Goal: Transaction & Acquisition: Purchase product/service

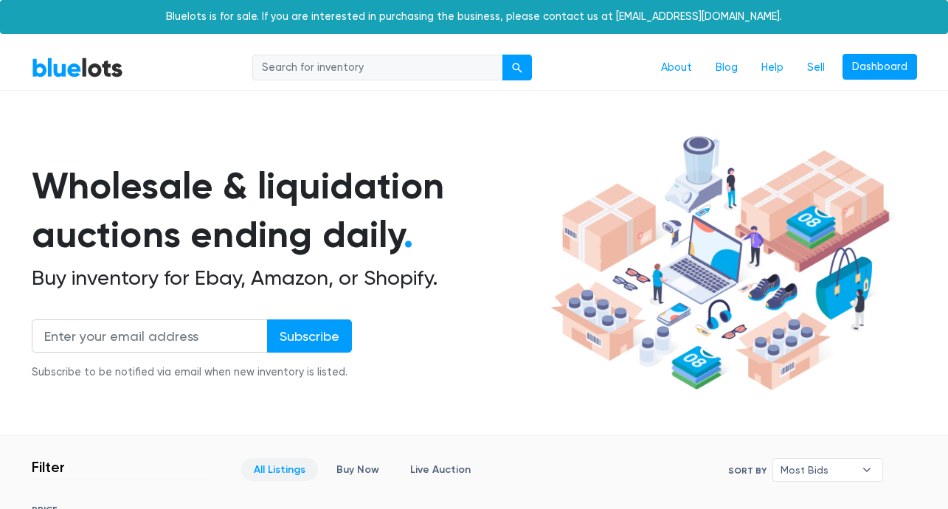
click at [525, 0] on div "Bluelots is for sale. If you are interested in purchasing the business, please …" at bounding box center [474, 17] width 948 height 34
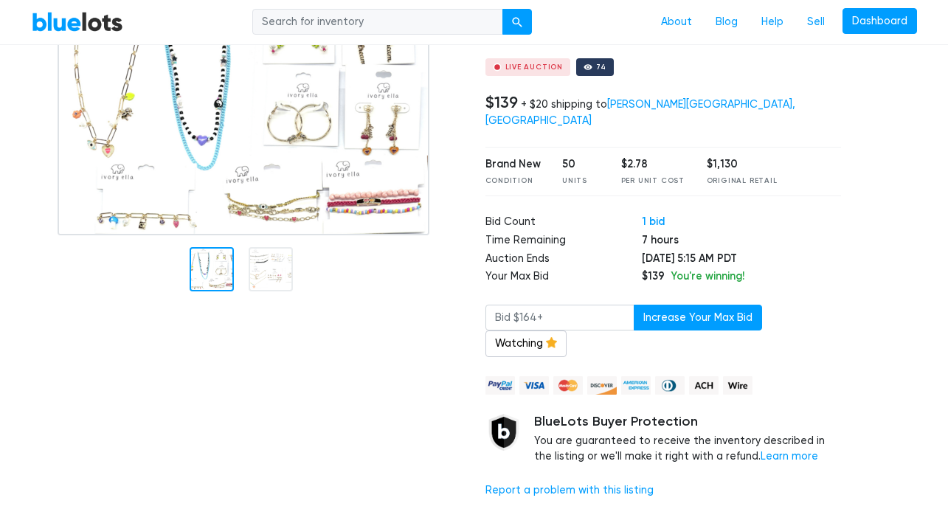
scroll to position [93, 0]
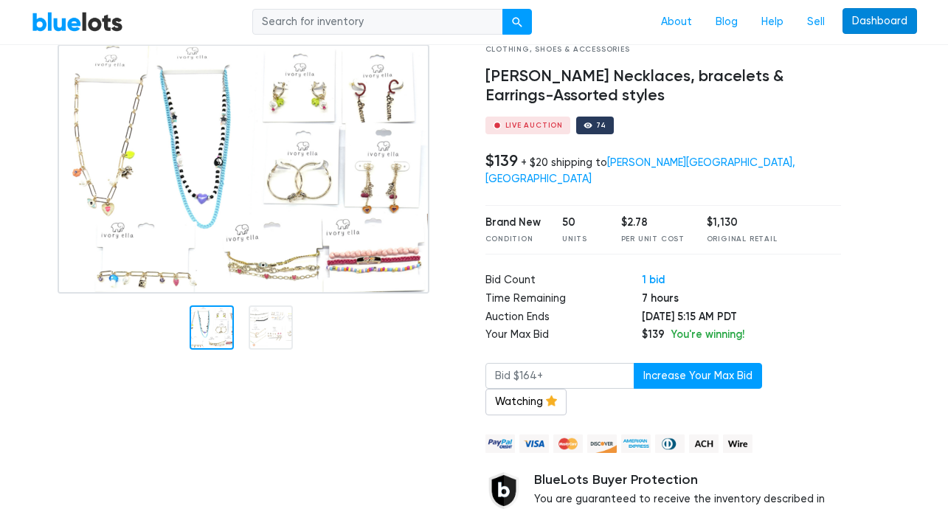
click at [884, 21] on link "Dashboard" at bounding box center [880, 21] width 75 height 27
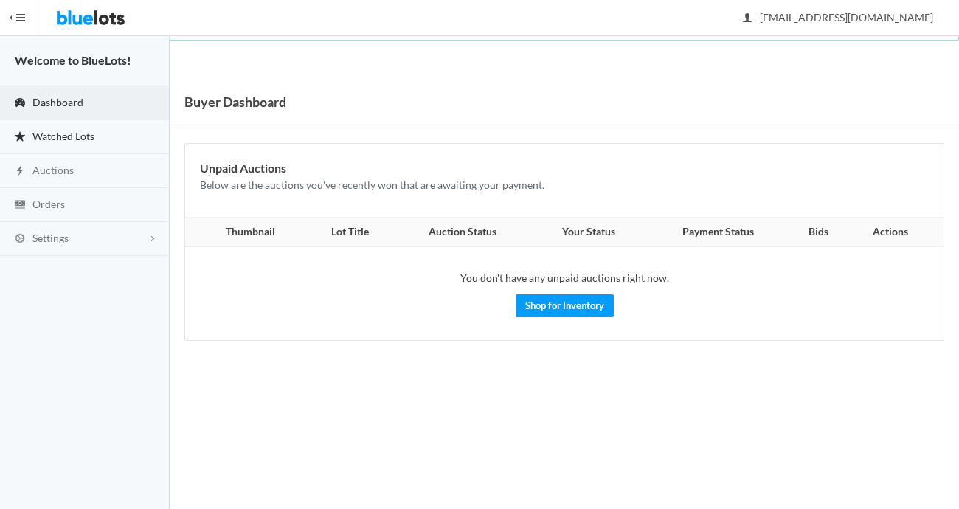
click at [105, 141] on link "Watched Lots" at bounding box center [85, 137] width 170 height 34
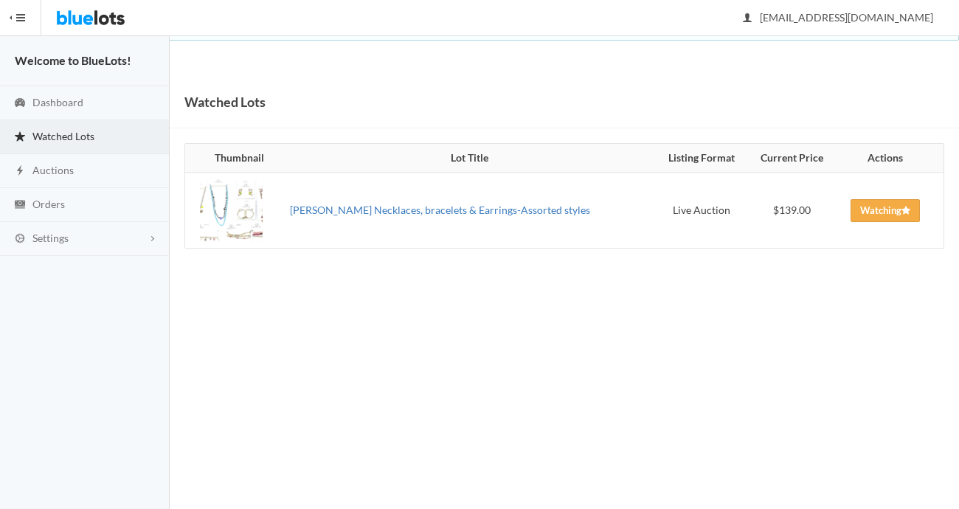
click at [332, 214] on link "[PERSON_NAME] Necklaces, bracelets & Earrings-Assorted styles" at bounding box center [440, 210] width 300 height 13
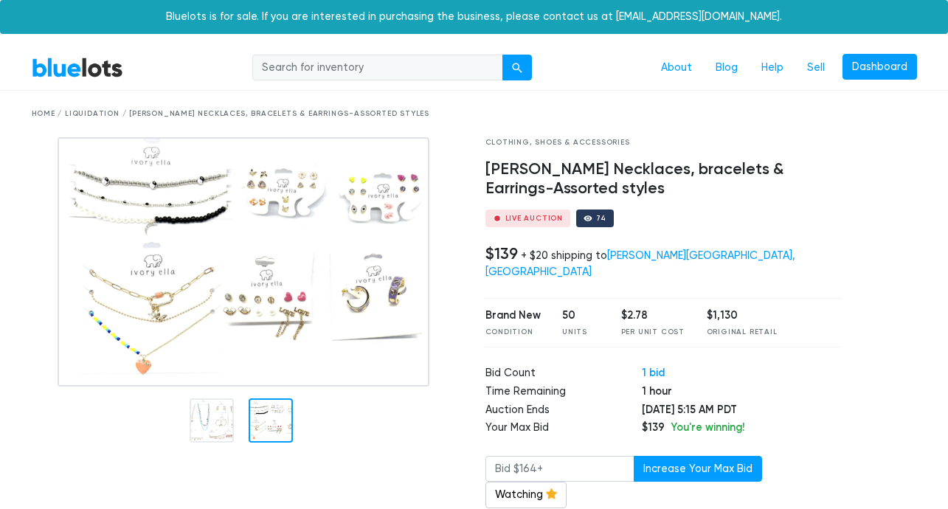
click at [278, 415] on div at bounding box center [271, 420] width 44 height 44
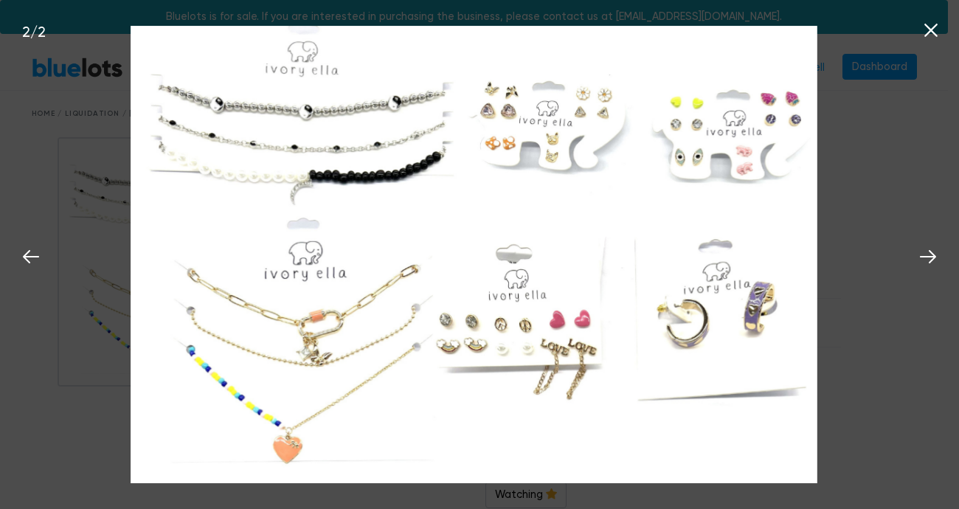
click at [79, 398] on div "2 / 2" at bounding box center [479, 254] width 959 height 509
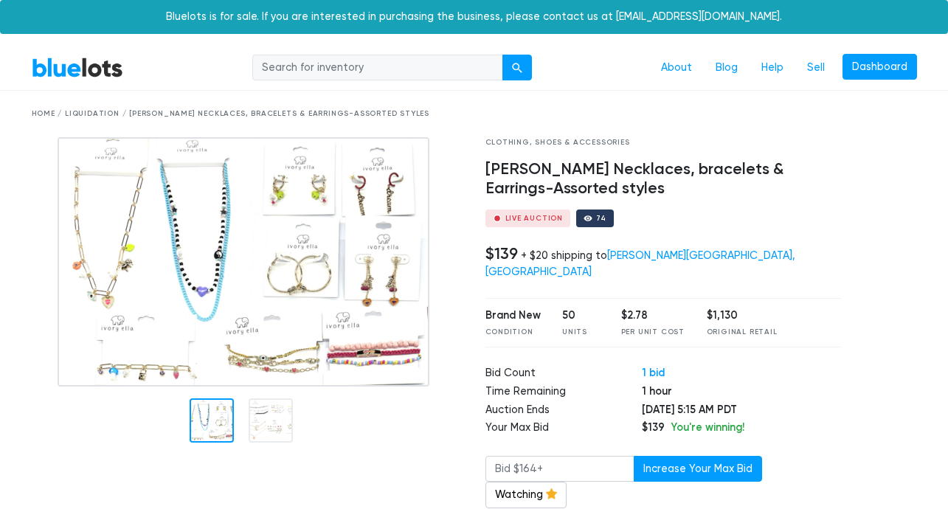
click at [226, 419] on div at bounding box center [212, 420] width 44 height 44
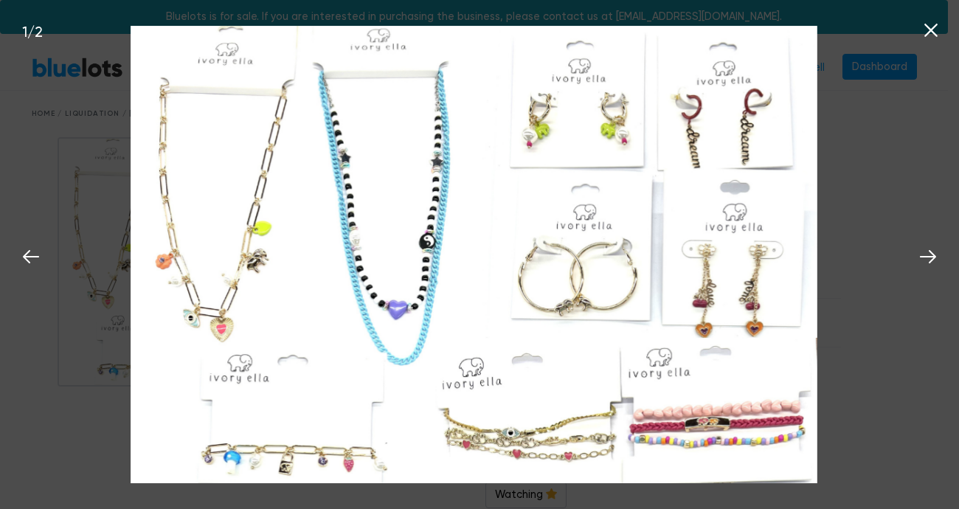
click at [100, 396] on div "1 / 2" at bounding box center [479, 254] width 959 height 509
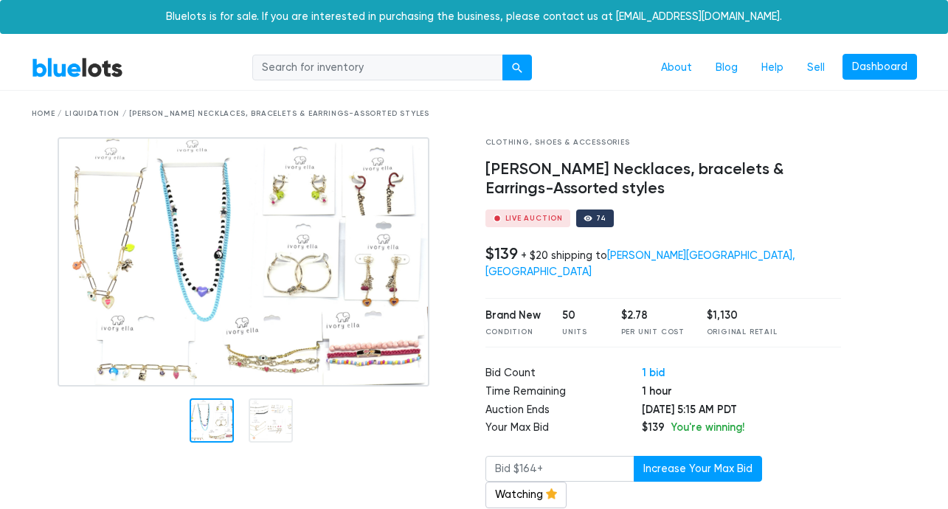
click at [190, 292] on img at bounding box center [244, 261] width 372 height 249
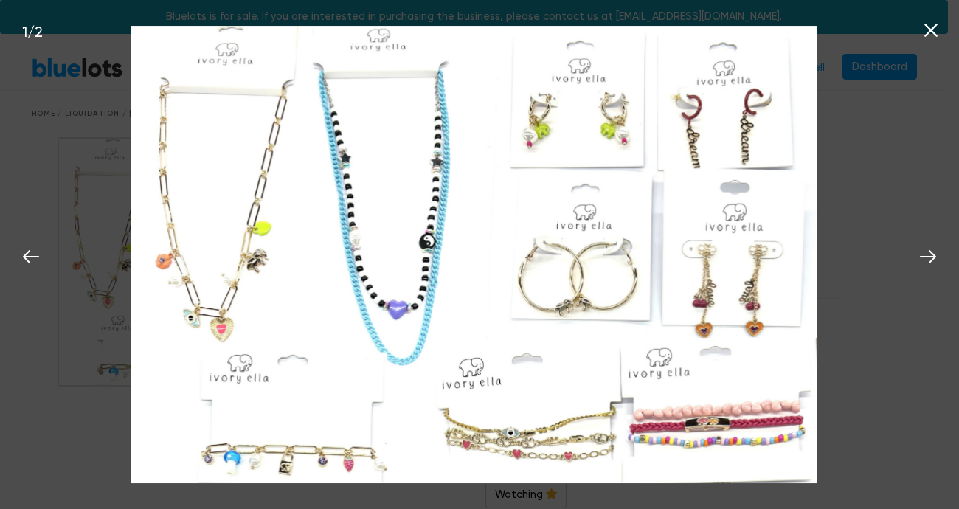
click at [84, 407] on div "1 / 2" at bounding box center [479, 254] width 959 height 509
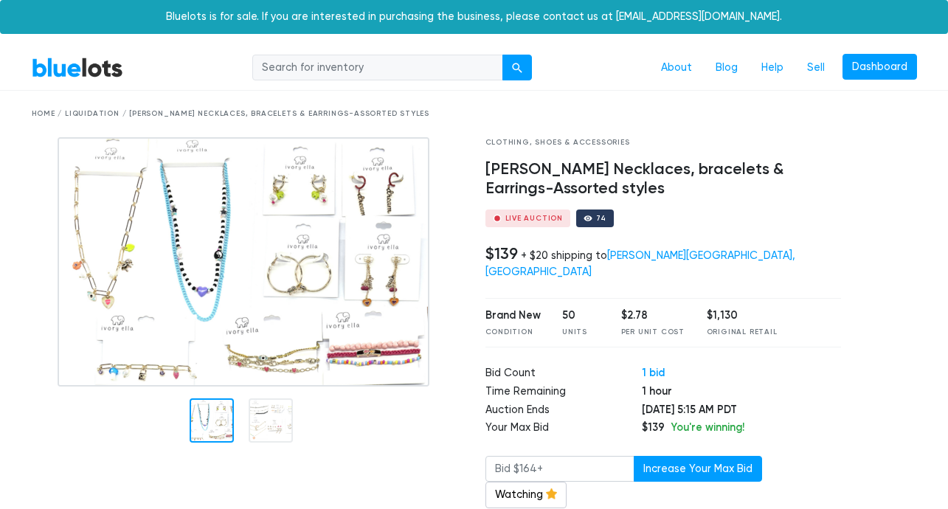
click at [288, 292] on img at bounding box center [244, 261] width 372 height 249
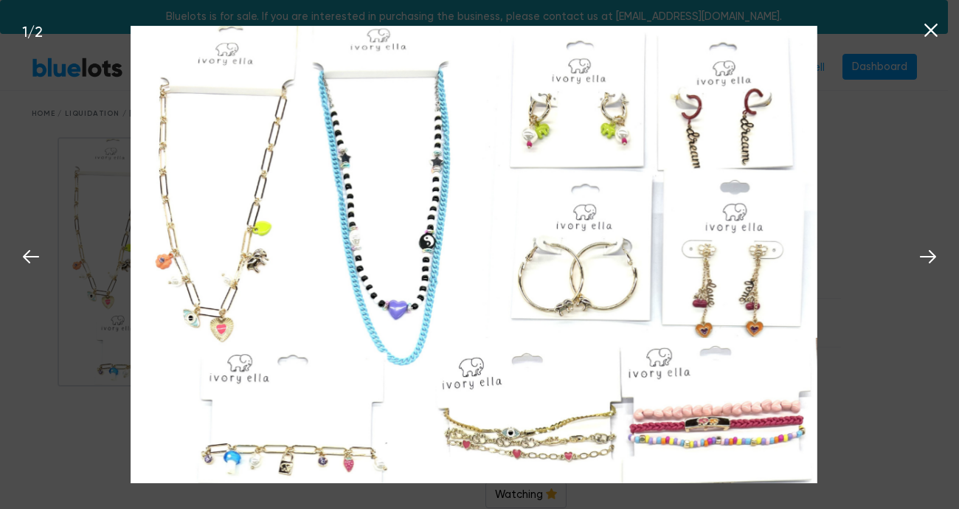
click at [89, 292] on div "1 / 2" at bounding box center [479, 254] width 959 height 509
